Goal: Obtain resource: Obtain resource

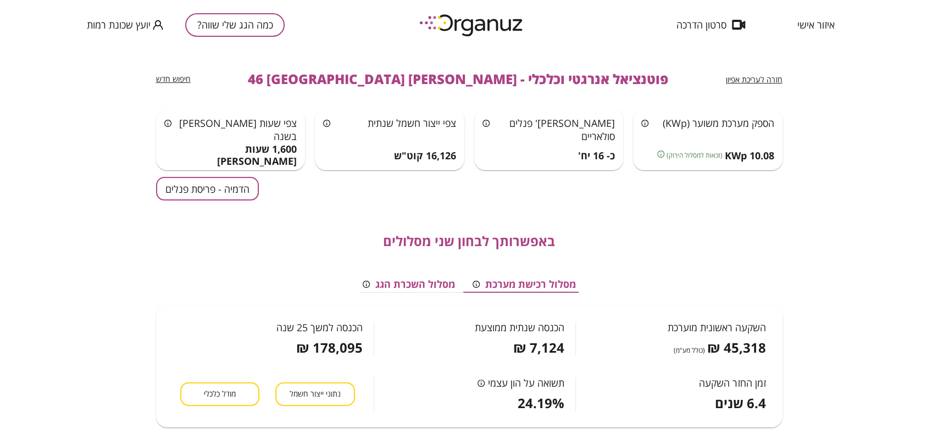
click at [242, 23] on button "כמה הגג שלי שווה?" at bounding box center [234, 25] width 99 height 24
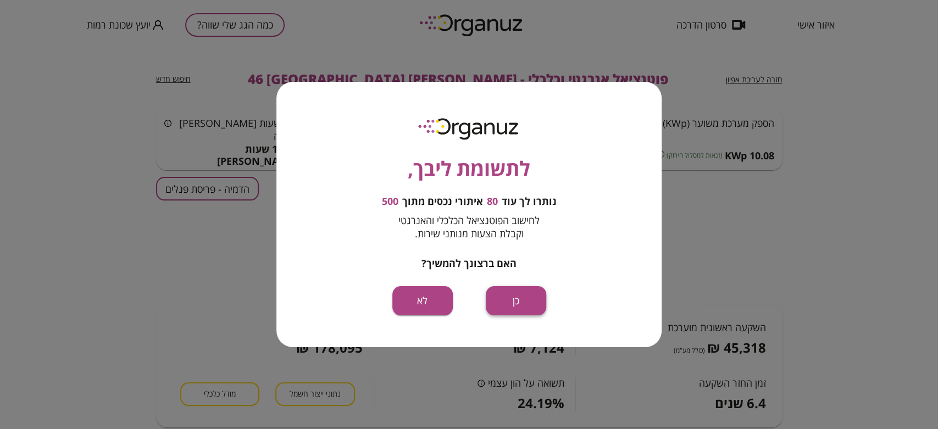
click at [515, 292] on button "כן" at bounding box center [516, 300] width 60 height 29
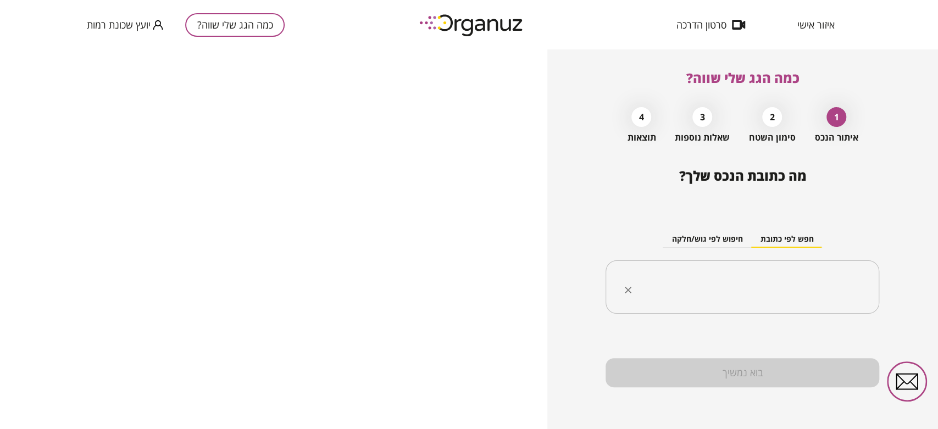
click at [736, 276] on input "text" at bounding box center [746, 287] width 239 height 27
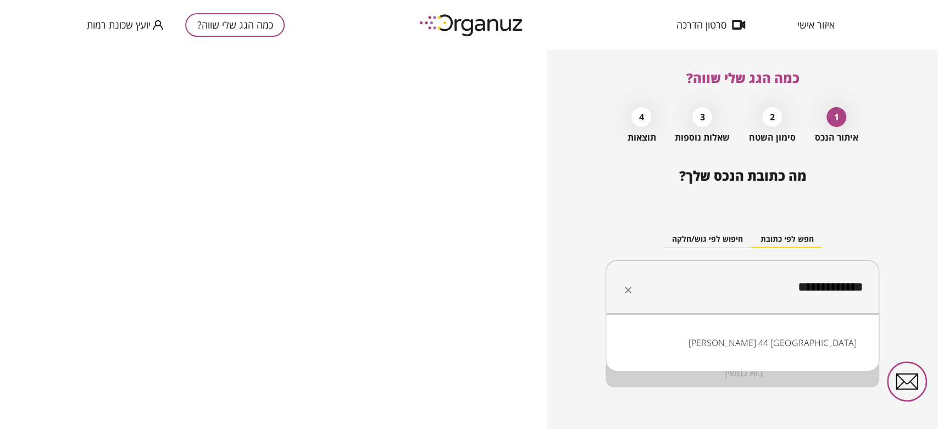
click at [847, 346] on li "ראובן הכט 44 באר שבע" at bounding box center [742, 343] width 245 height 20
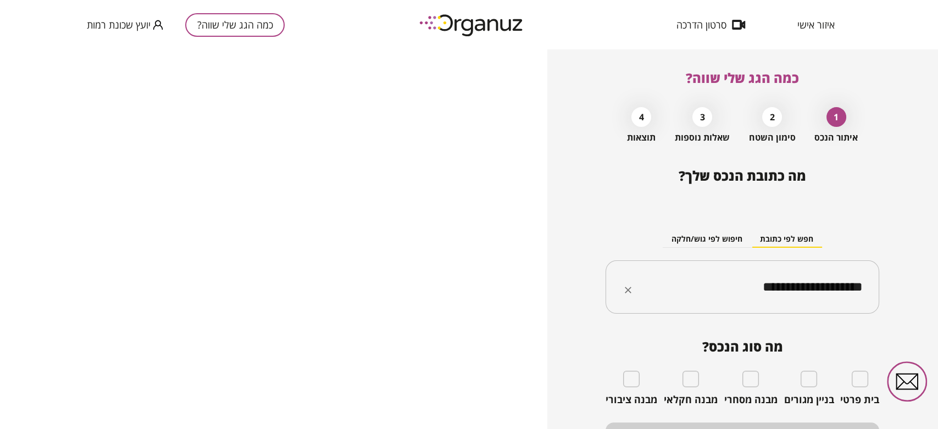
type input "**********"
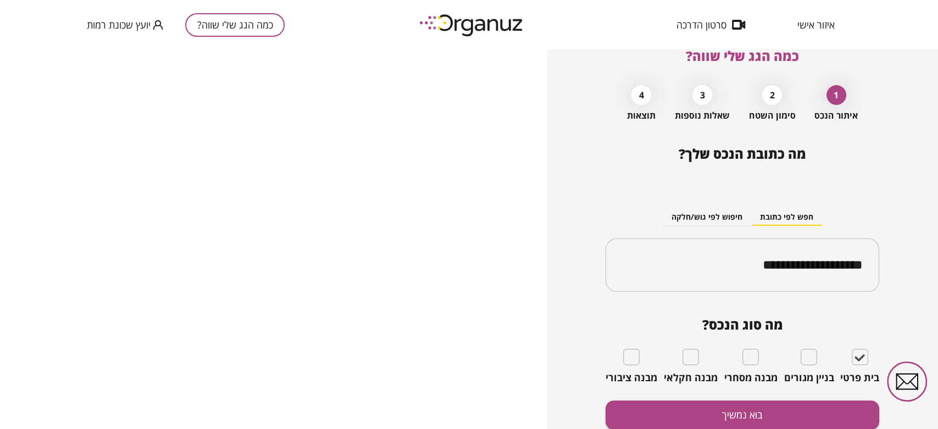
scroll to position [61, 0]
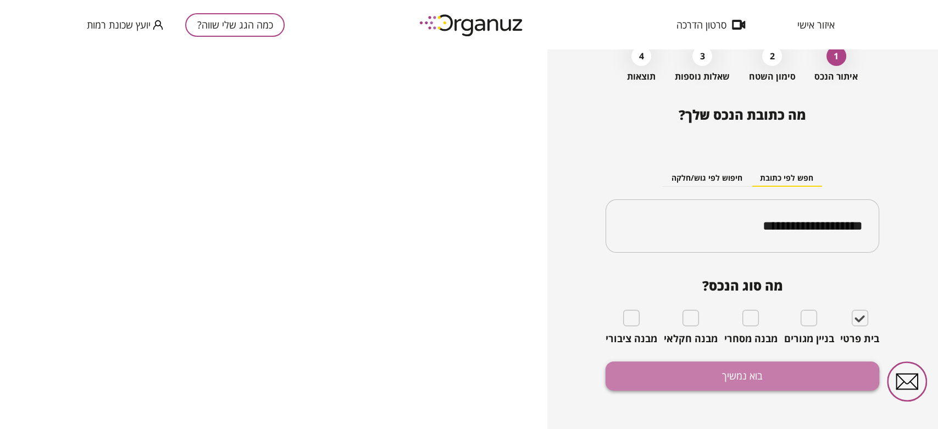
click at [715, 377] on button "בוא נמשיך" at bounding box center [742, 376] width 274 height 29
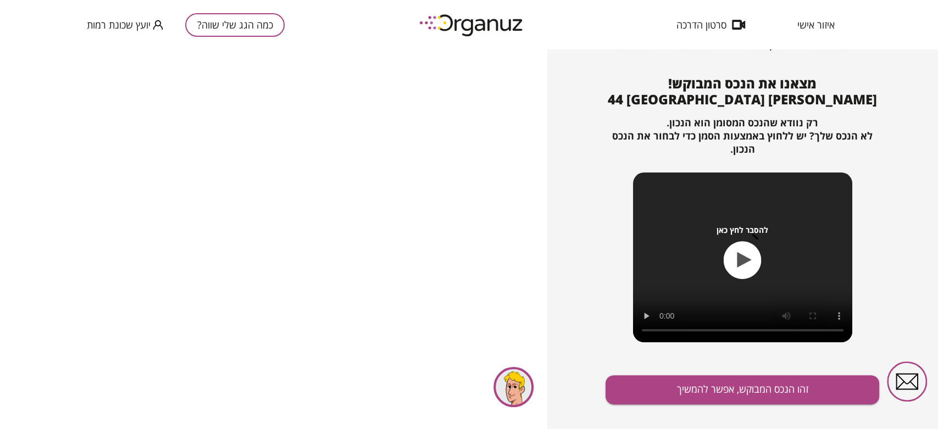
scroll to position [109, 0]
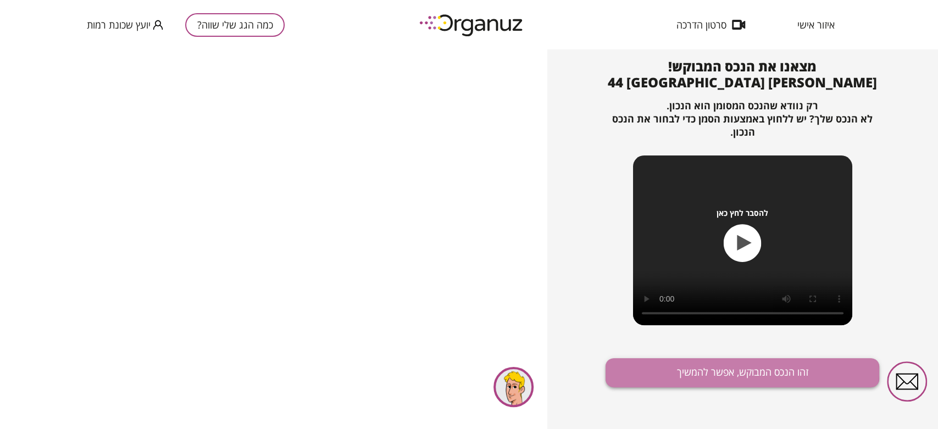
click at [712, 373] on button "זהו הנכס המבוקש, אפשר להמשיך" at bounding box center [742, 372] width 274 height 29
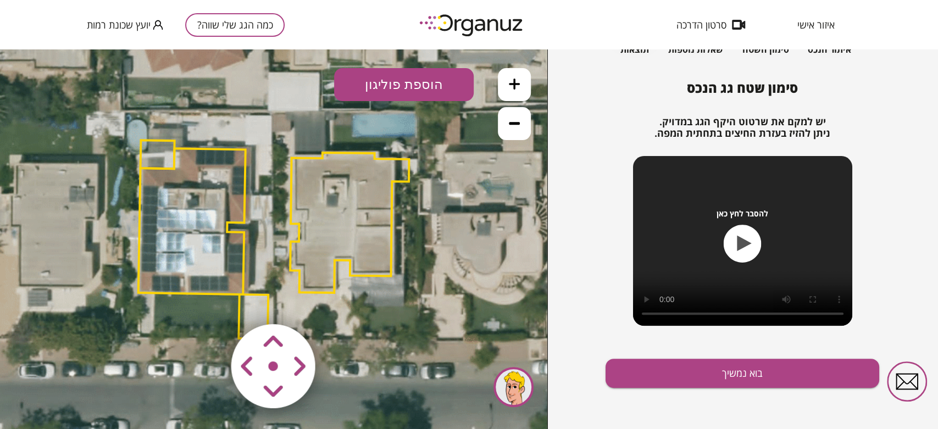
click at [521, 137] on button at bounding box center [514, 123] width 33 height 33
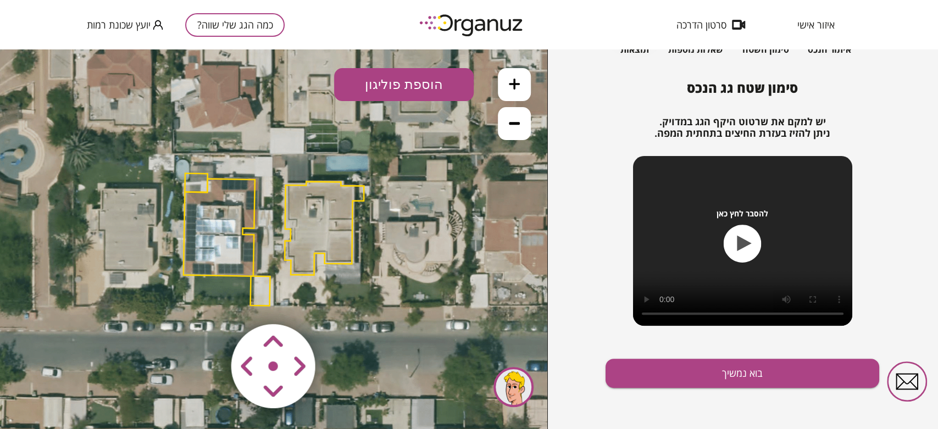
click at [522, 87] on button at bounding box center [514, 84] width 33 height 33
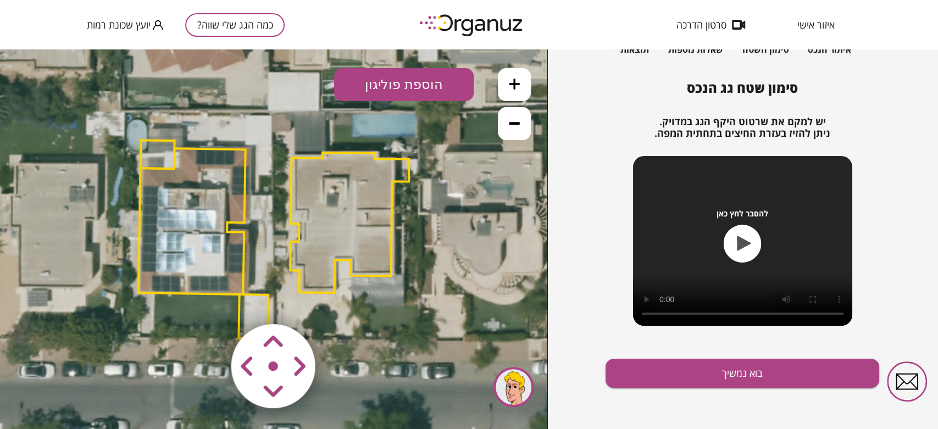
click at [331, 185] on polygon at bounding box center [349, 223] width 119 height 140
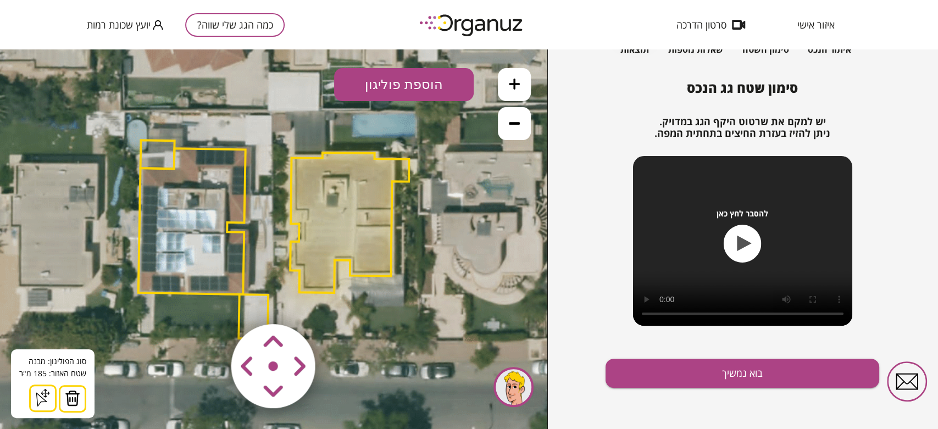
click at [208, 301] on area at bounding box center [208, 301] width 0 height 0
click at [747, 380] on button "בוא נמשיך" at bounding box center [742, 373] width 274 height 29
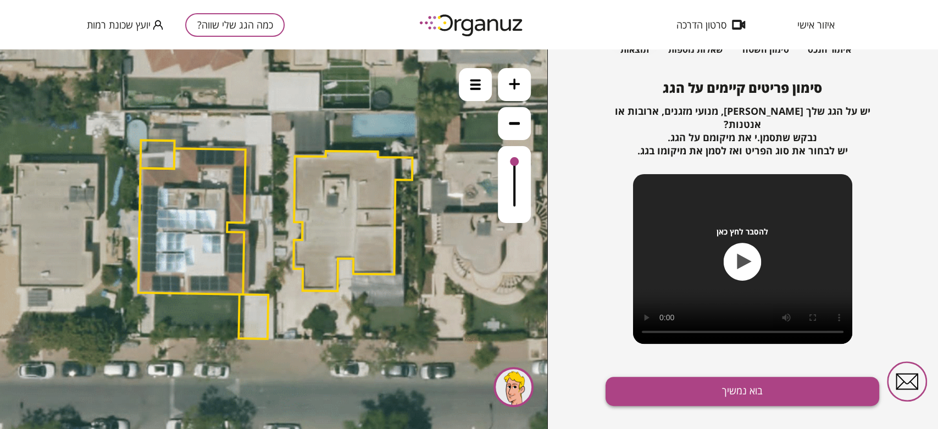
click at [725, 377] on button "בוא נמשיך" at bounding box center [742, 391] width 274 height 29
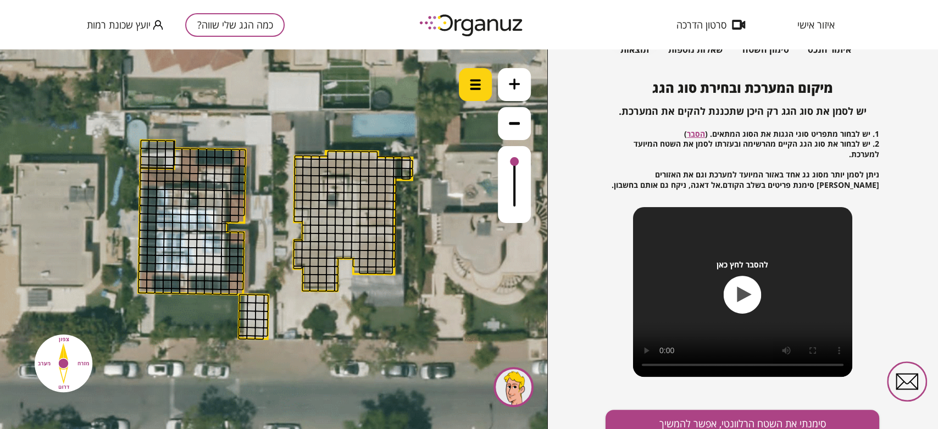
click at [479, 79] on img at bounding box center [475, 84] width 11 height 11
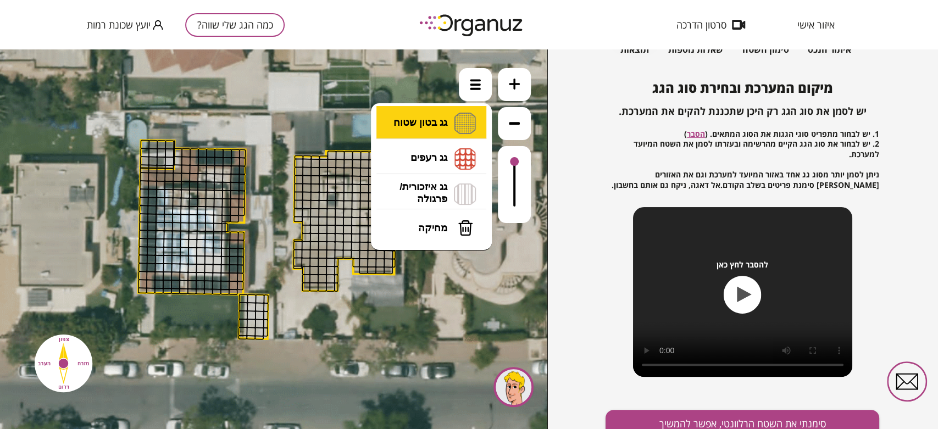
click at [451, 118] on li "גג בטון שטוח מפלס א א מפלס ב ב מפלס ג ג" at bounding box center [431, 123] width 115 height 35
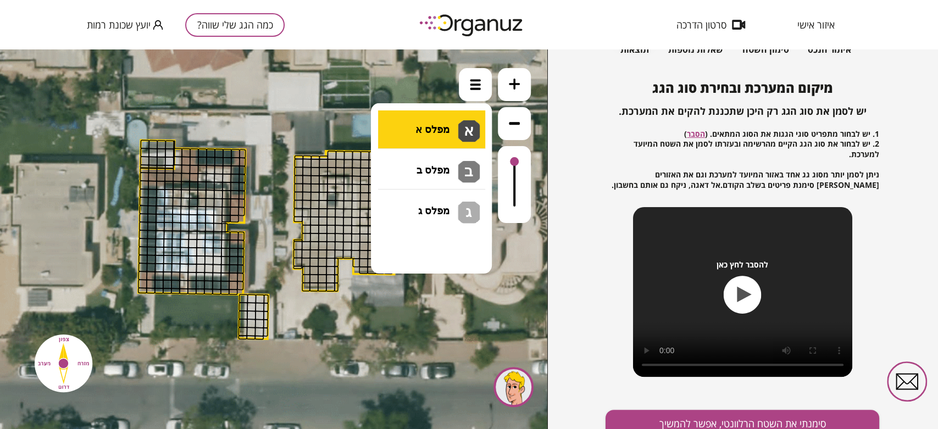
click at [462, 116] on div ".st0 { fill: #FFFFFF; } 0" at bounding box center [273, 239] width 547 height 380
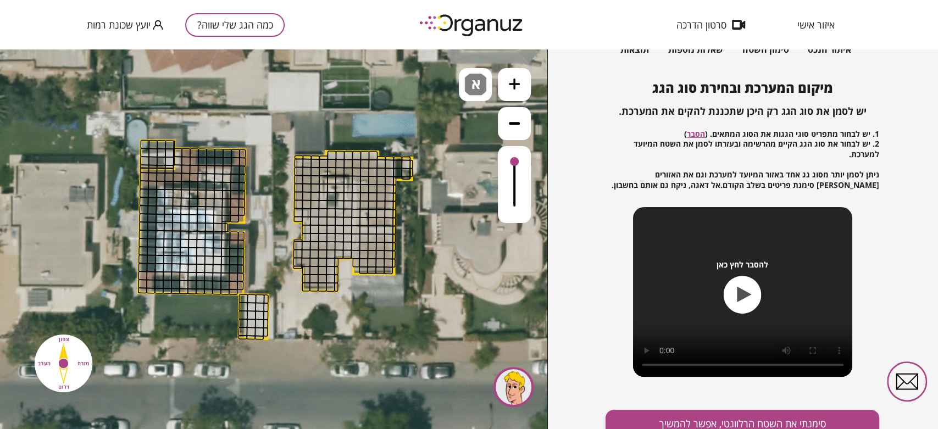
click at [520, 93] on button at bounding box center [514, 84] width 33 height 33
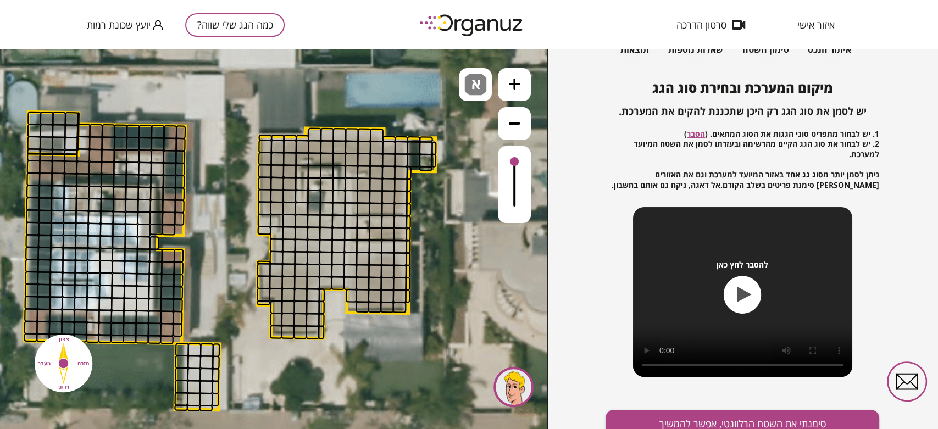
drag, startPoint x: 431, startPoint y: 65, endPoint x: 385, endPoint y: 86, distance: 50.9
click at [385, 86] on icon at bounding box center [229, 256] width 1261 height 1261
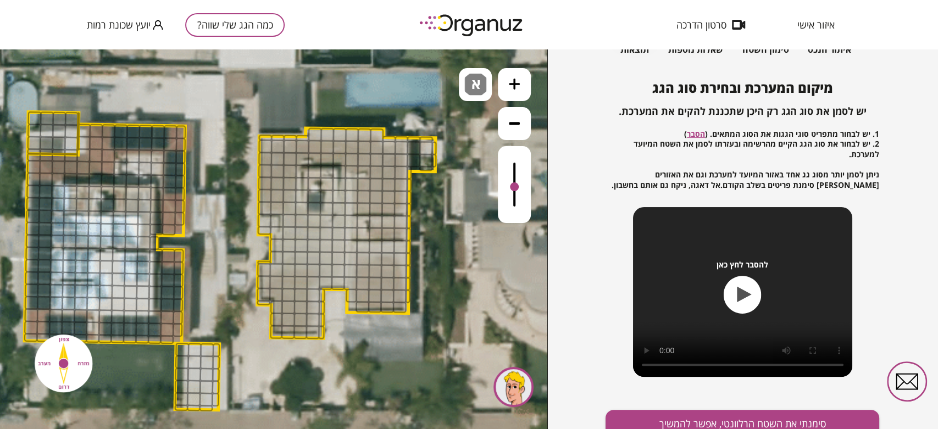
click at [515, 188] on div at bounding box center [514, 184] width 33 height 77
click at [515, 191] on div at bounding box center [514, 189] width 9 height 9
drag, startPoint x: 275, startPoint y: 331, endPoint x: 291, endPoint y: 313, distance: 24.1
drag, startPoint x: 279, startPoint y: 319, endPoint x: 282, endPoint y: 246, distance: 73.7
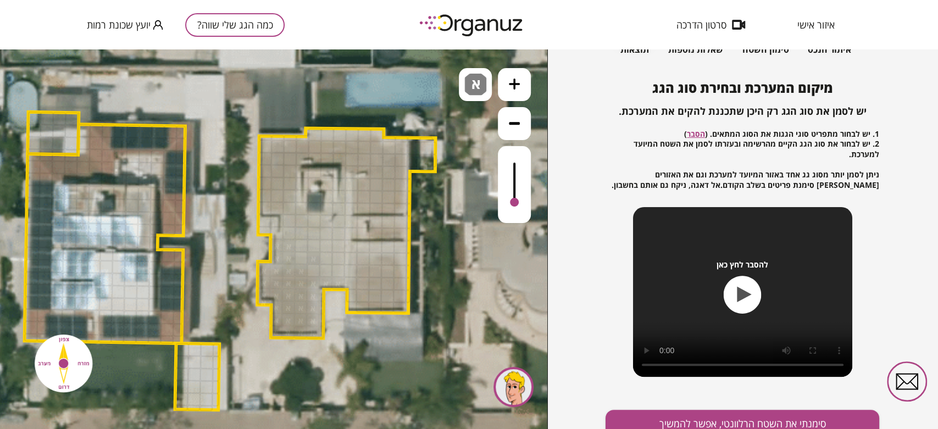
drag, startPoint x: 510, startPoint y: 197, endPoint x: 511, endPoint y: 203, distance: 6.7
click at [511, 203] on div at bounding box center [514, 184] width 33 height 77
drag, startPoint x: 315, startPoint y: 279, endPoint x: 294, endPoint y: 184, distance: 96.7
drag, startPoint x: 302, startPoint y: 157, endPoint x: 383, endPoint y: 193, distance: 89.0
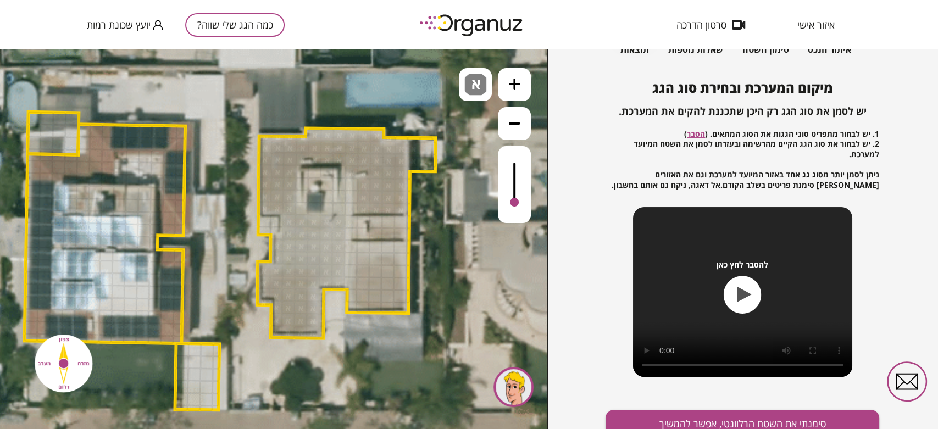
drag, startPoint x: 360, startPoint y: 257, endPoint x: 409, endPoint y: 259, distance: 49.5
drag, startPoint x: 364, startPoint y: 232, endPoint x: 397, endPoint y: 223, distance: 33.6
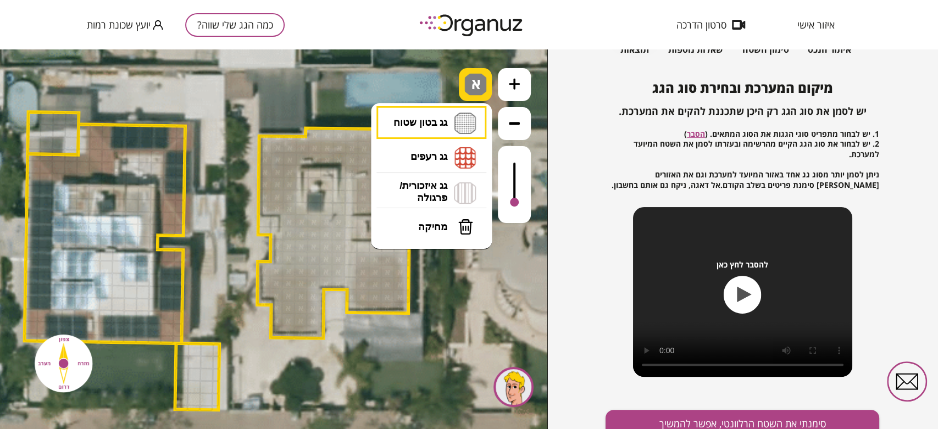
click at [476, 87] on span "א" at bounding box center [477, 80] width 12 height 13
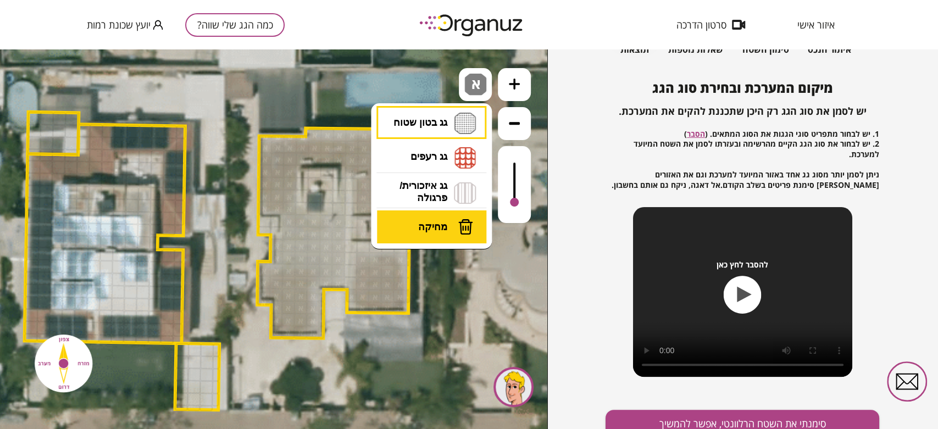
click at [446, 216] on button "מחיקה" at bounding box center [432, 226] width 110 height 33
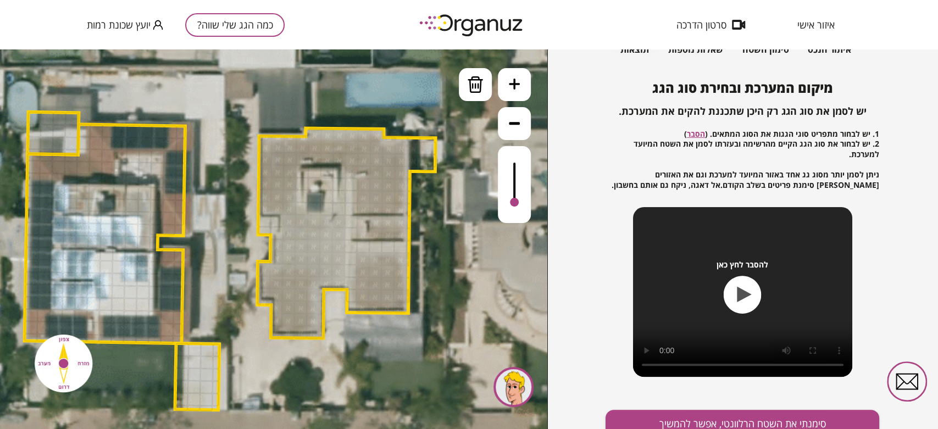
click at [352, 298] on div at bounding box center [352, 296] width 12 height 14
drag, startPoint x: 414, startPoint y: 143, endPoint x: 413, endPoint y: 163, distance: 20.4
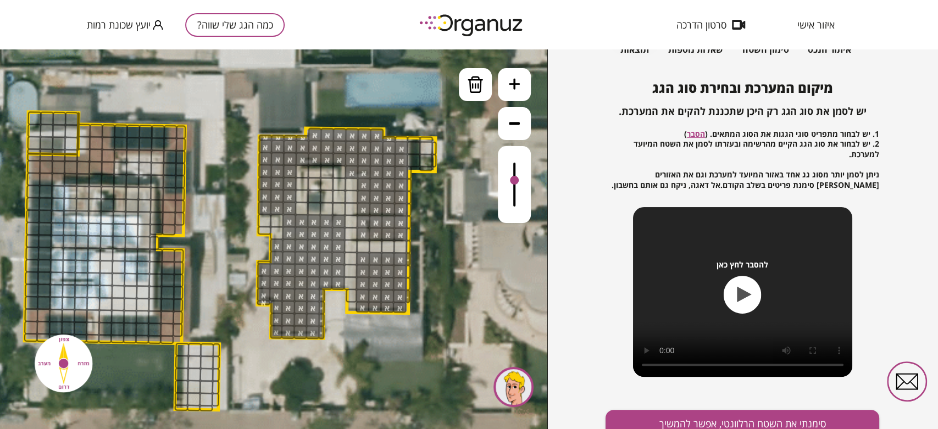
drag, startPoint x: 516, startPoint y: 201, endPoint x: 517, endPoint y: 181, distance: 19.8
click at [517, 181] on div at bounding box center [514, 180] width 9 height 9
click at [690, 416] on button "סימנתי את השטח הרלוונטי, אפשר להמשיך" at bounding box center [742, 424] width 274 height 29
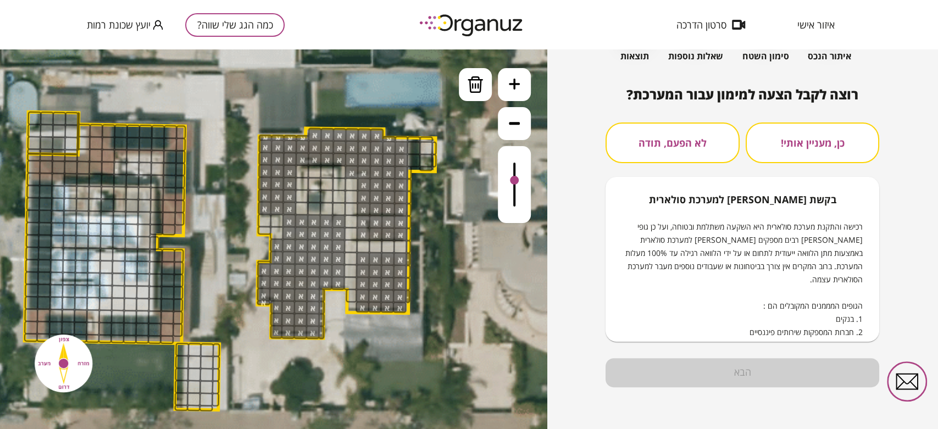
scroll to position [81, 0]
click at [682, 158] on button "לא הפעם, תודה" at bounding box center [672, 143] width 134 height 41
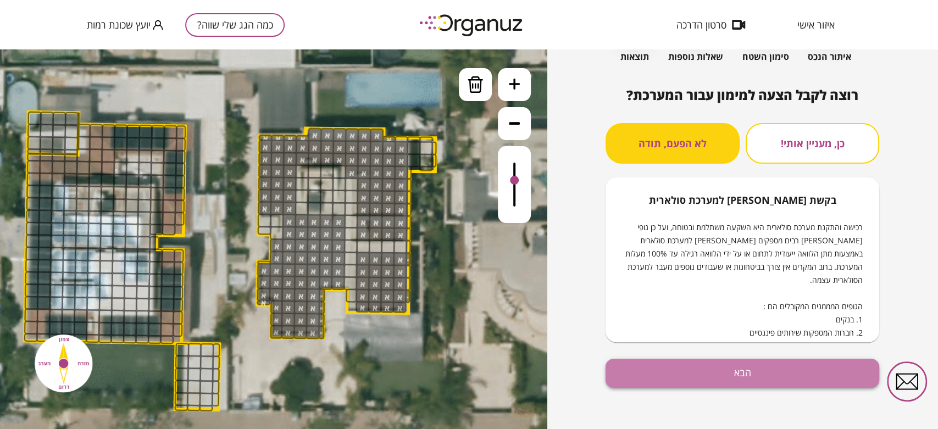
click at [703, 377] on button "הבא" at bounding box center [742, 373] width 274 height 29
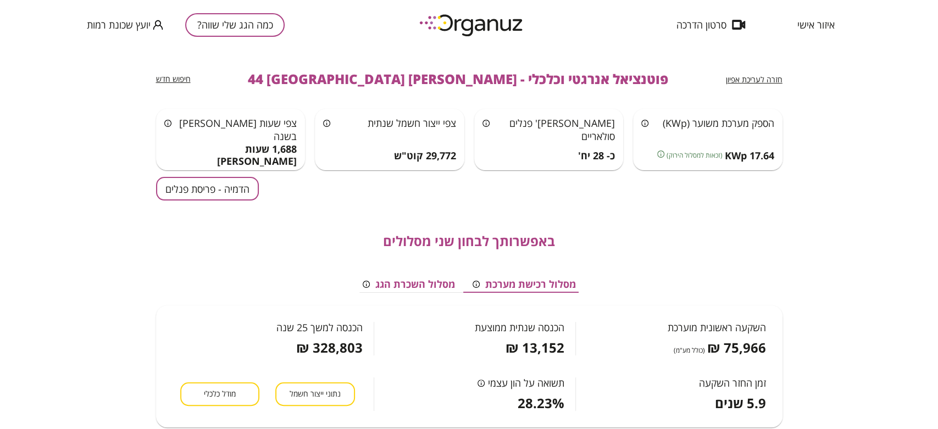
click at [210, 187] on button "הדמיה - פריסת פנלים" at bounding box center [207, 189] width 103 height 24
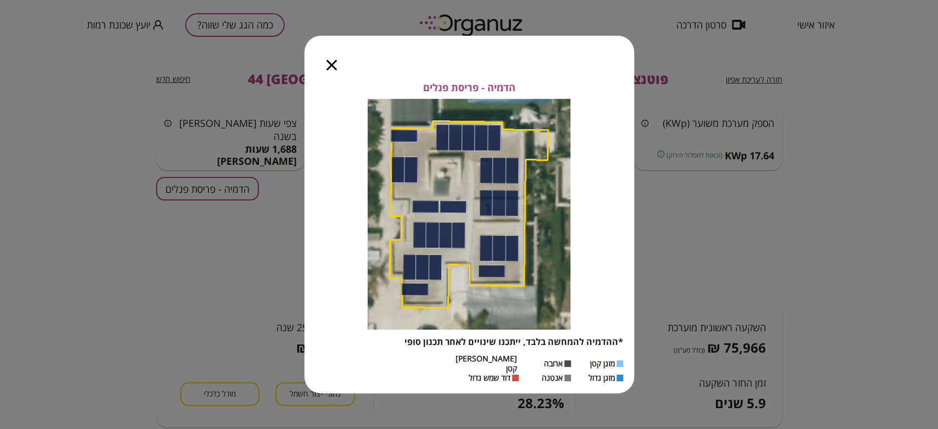
click at [334, 70] on icon "button" at bounding box center [331, 65] width 10 height 10
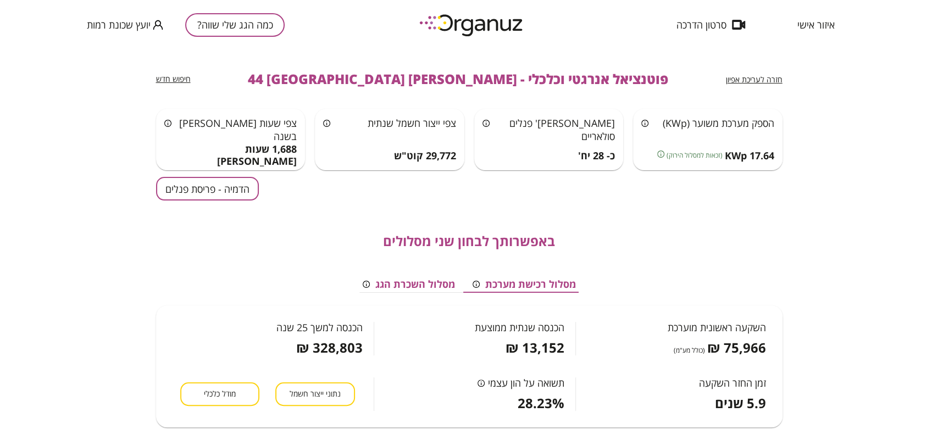
click at [740, 82] on span "חזרה לעריכת אפיון" at bounding box center [754, 79] width 57 height 10
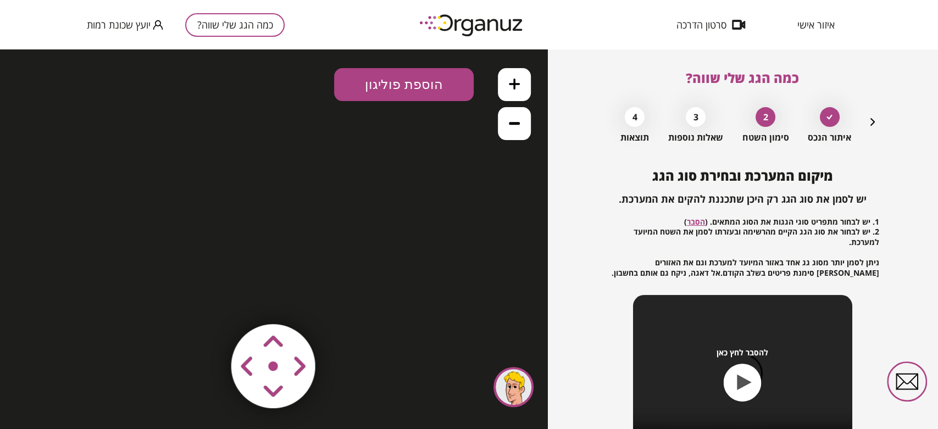
scroll to position [119, 0]
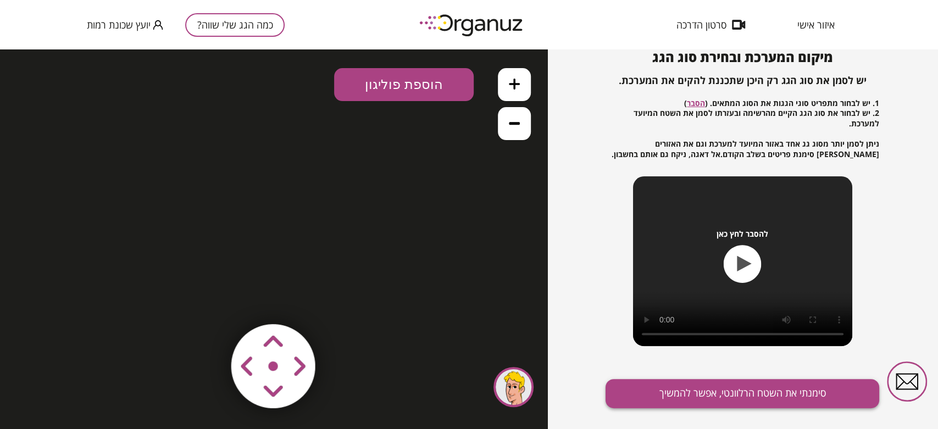
click at [653, 386] on button "סימנתי את השטח הרלוונטי, אפשר להמשיך" at bounding box center [742, 393] width 274 height 29
click at [827, 24] on span "איזור אישי" at bounding box center [815, 24] width 37 height 11
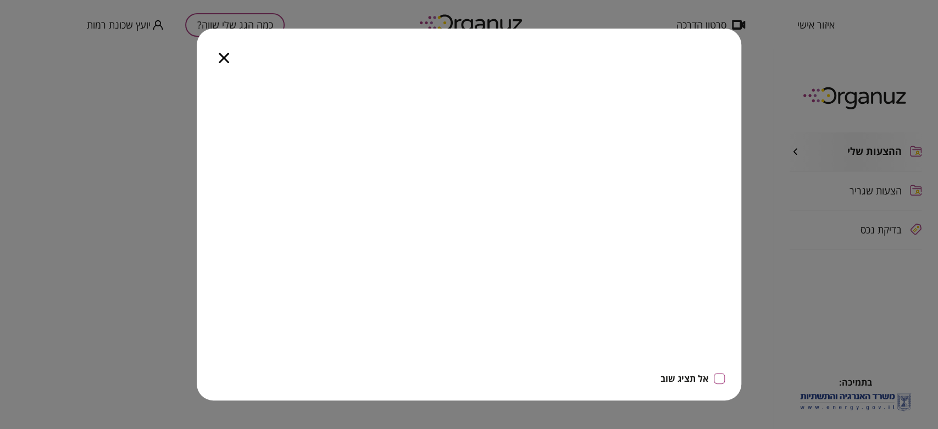
click at [219, 57] on icon "button" at bounding box center [224, 58] width 10 height 10
click at [221, 55] on icon "button" at bounding box center [224, 58] width 10 height 10
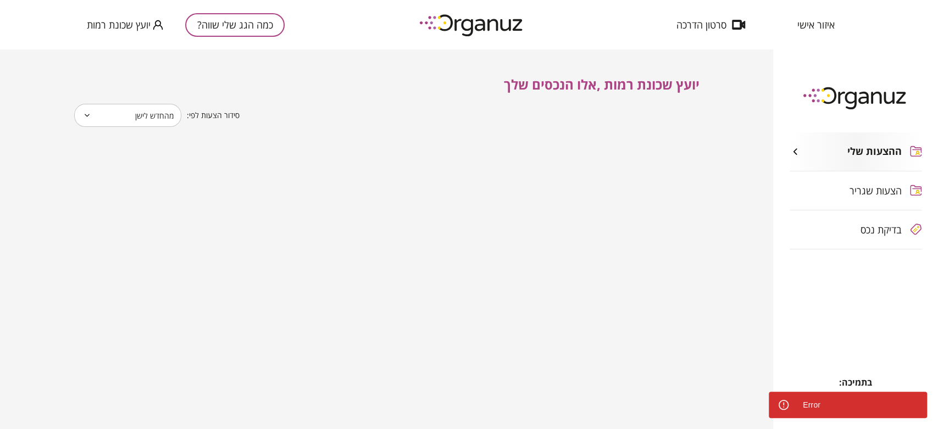
click at [854, 155] on span "ההצעות שלי" at bounding box center [874, 152] width 54 height 12
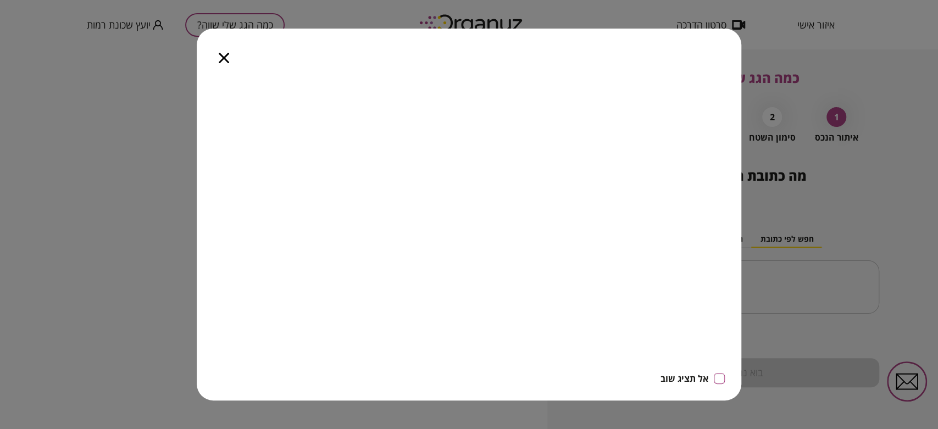
click at [224, 66] on div at bounding box center [224, 52] width 54 height 46
click at [224, 60] on icon "button" at bounding box center [224, 58] width 10 height 10
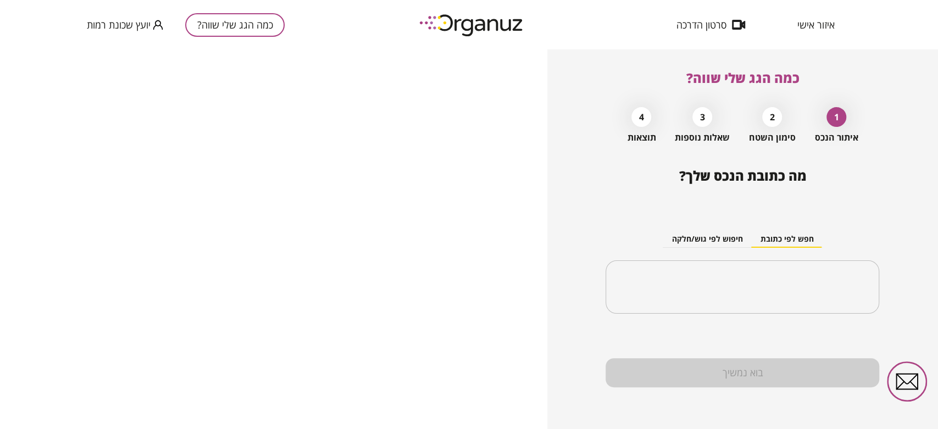
click at [821, 20] on span "איזור אישי" at bounding box center [815, 24] width 37 height 11
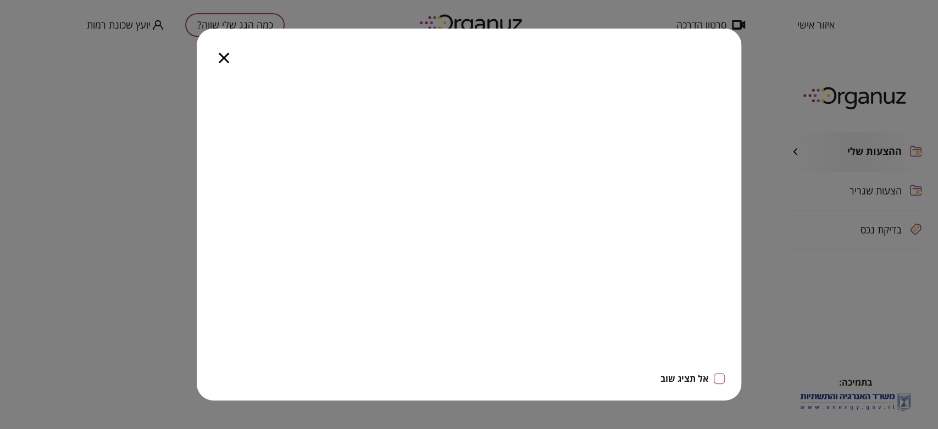
click at [225, 61] on icon "button" at bounding box center [224, 58] width 10 height 10
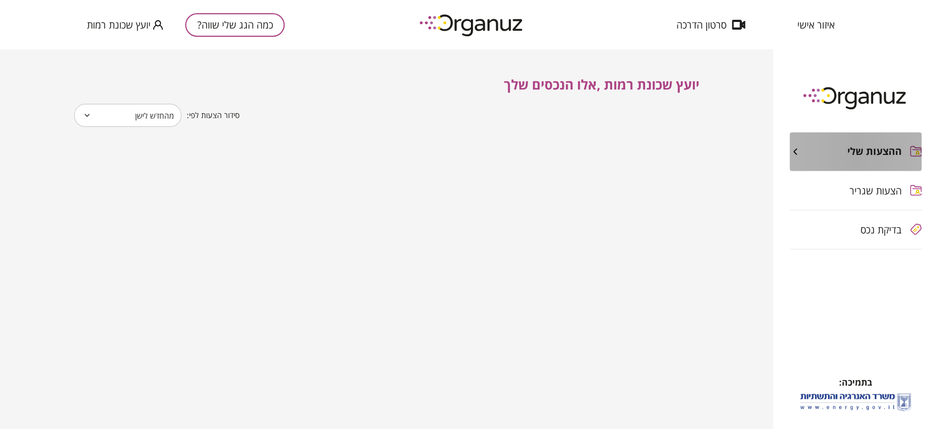
click at [875, 164] on div "ההצעות שלי" at bounding box center [856, 151] width 132 height 38
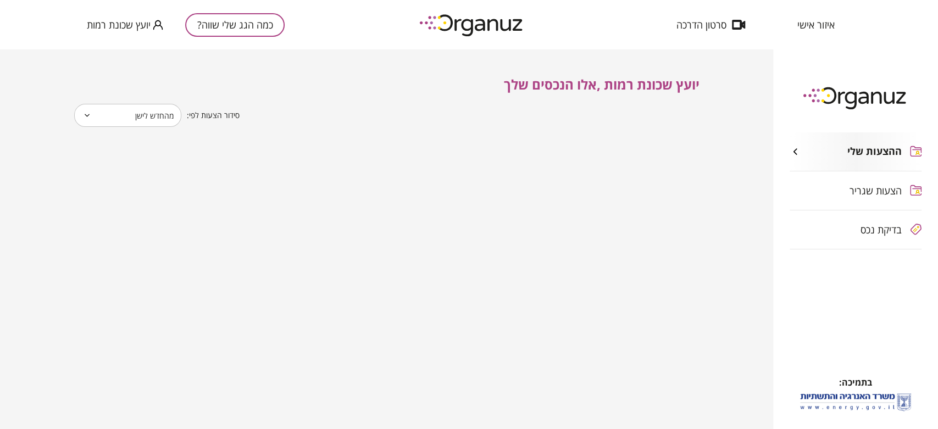
click at [834, 153] on div "ההצעות שלי" at bounding box center [846, 152] width 112 height 12
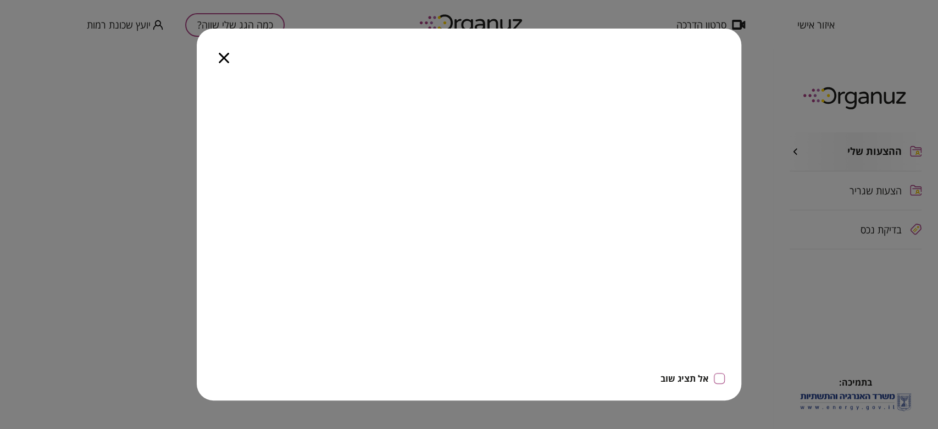
click at [227, 60] on icon "button" at bounding box center [224, 58] width 10 height 10
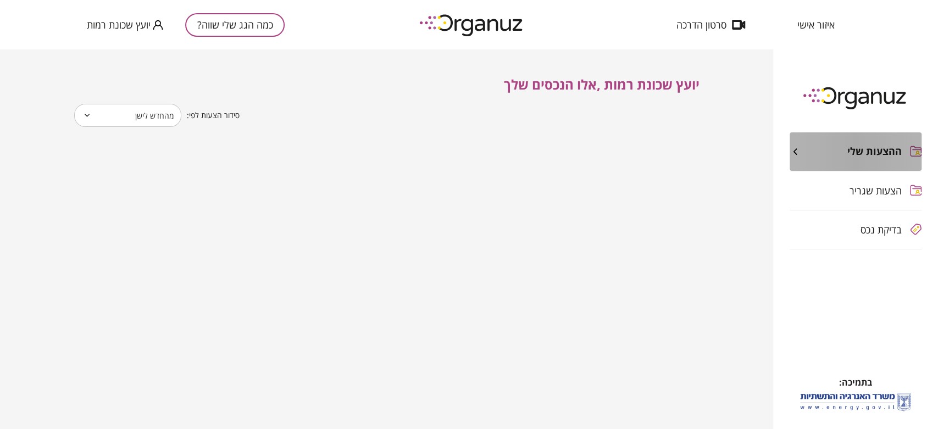
click at [836, 154] on div "ההצעות שלי" at bounding box center [846, 152] width 112 height 12
click at [839, 149] on div "ההצעות שלי" at bounding box center [846, 152] width 112 height 12
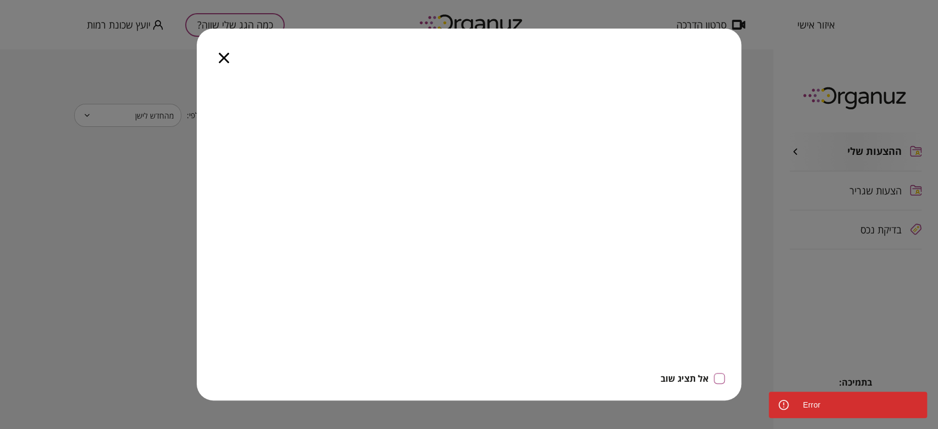
click at [225, 57] on icon "button" at bounding box center [224, 58] width 10 height 10
